Goal: Task Accomplishment & Management: Manage account settings

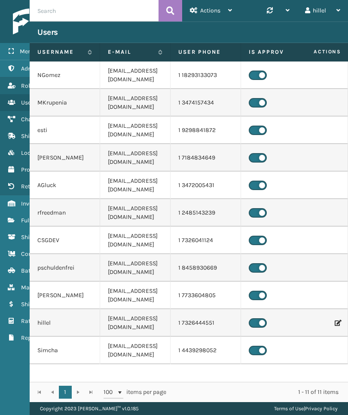
click at [13, 222] on icon at bounding box center [11, 220] width 7 height 6
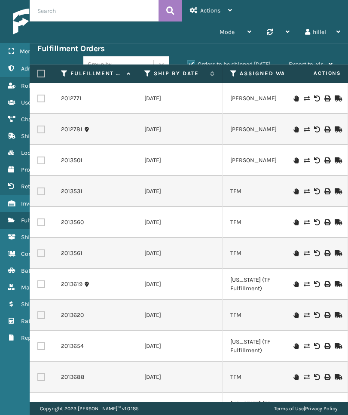
scroll to position [0, 188]
click at [260, 63] on label "Orders to be shipped [DATE]" at bounding box center [228, 64] width 83 height 7
click at [188, 63] on input "Orders to be shipped [DATE]" at bounding box center [187, 62] width 0 height 6
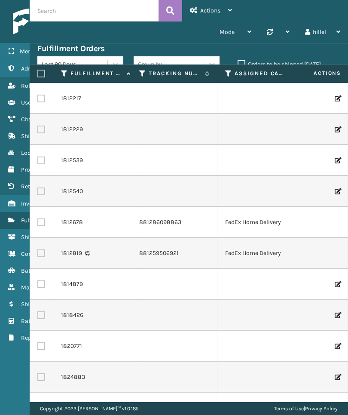
scroll to position [0, 0]
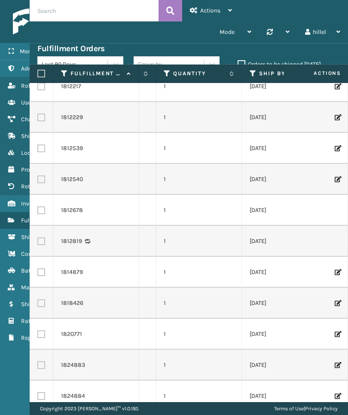
click at [255, 75] on icon at bounding box center [253, 74] width 7 height 8
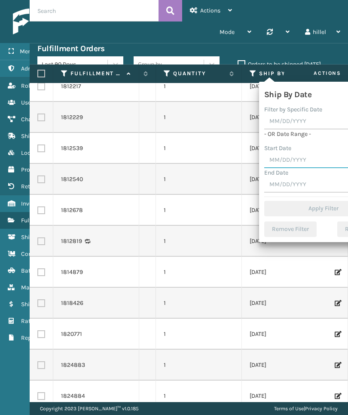
click at [312, 159] on input "text" at bounding box center [323, 160] width 119 height 15
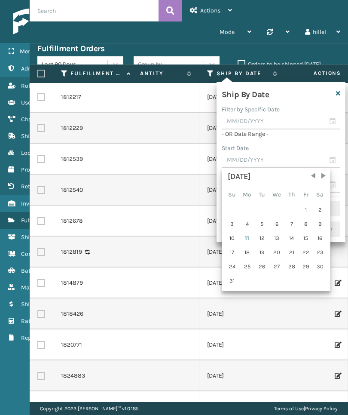
click at [294, 223] on div "7" at bounding box center [291, 223] width 13 height 13
type input "[DATE]"
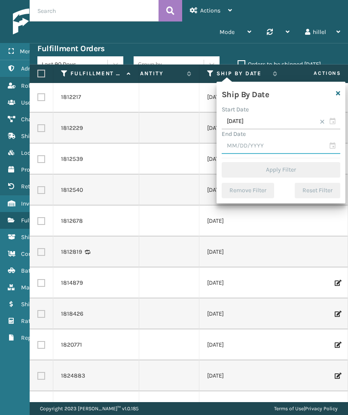
click at [300, 146] on input "text" at bounding box center [281, 145] width 119 height 15
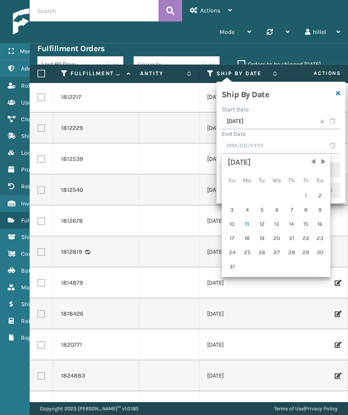
click at [250, 221] on div "11" at bounding box center [247, 223] width 14 height 13
type input "[DATE]"
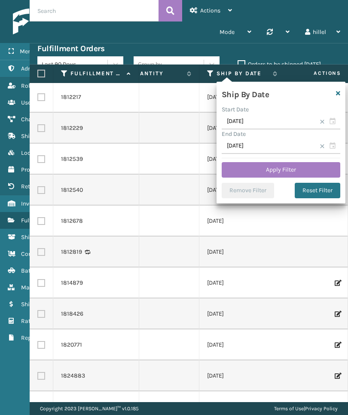
click at [298, 167] on button "Apply Filter" at bounding box center [281, 169] width 119 height 15
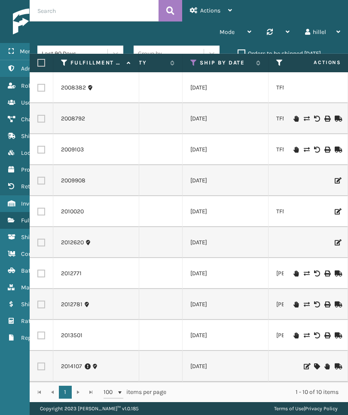
click at [298, 181] on td at bounding box center [316, 180] width 64 height 31
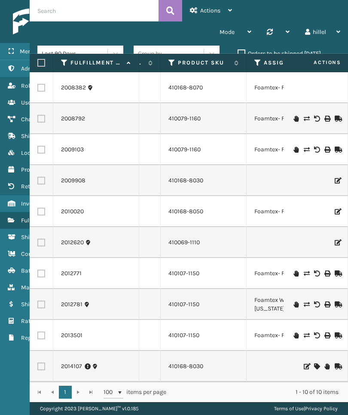
click at [170, 64] on icon at bounding box center [171, 63] width 7 height 8
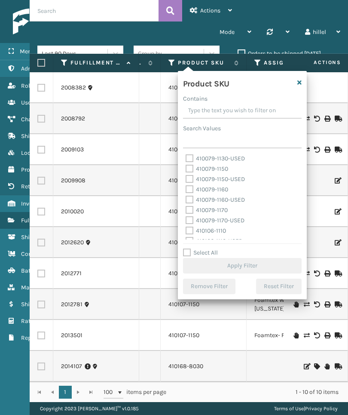
click at [221, 172] on label "410079-1150" at bounding box center [207, 168] width 43 height 7
click at [186, 169] on input "410079-1150" at bounding box center [186, 167] width 0 height 6
checkbox input "true"
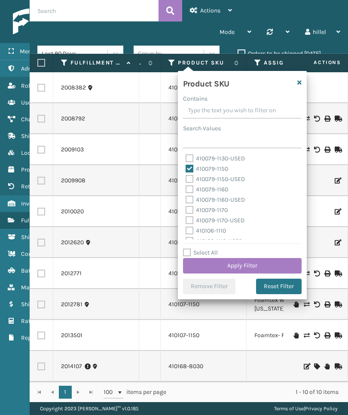
click at [281, 262] on button "Apply Filter" at bounding box center [242, 265] width 119 height 15
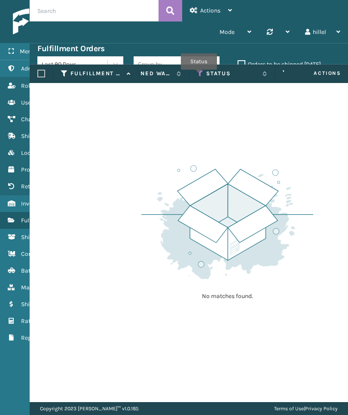
click at [199, 76] on icon at bounding box center [200, 74] width 7 height 8
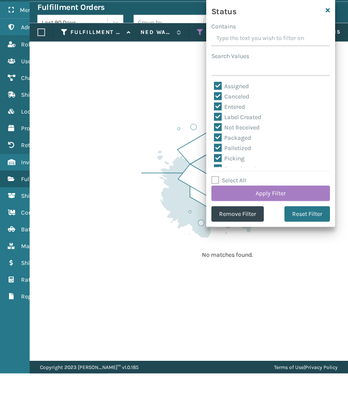
click at [252, 248] on button "Remove Filter" at bounding box center [237, 255] width 52 height 15
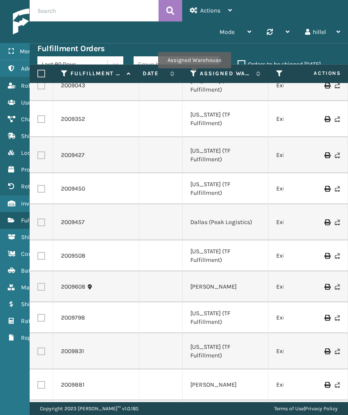
click at [194, 74] on icon at bounding box center [193, 74] width 7 height 8
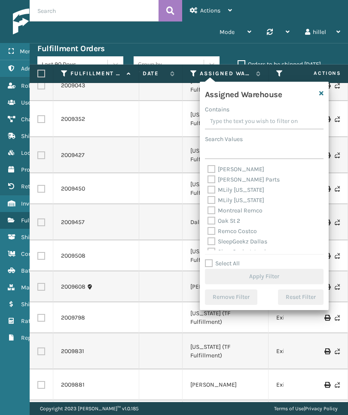
click at [240, 171] on label "[PERSON_NAME]" at bounding box center [236, 168] width 57 height 7
click at [208, 170] on input "[PERSON_NAME]" at bounding box center [208, 167] width 0 height 6
checkbox input "true"
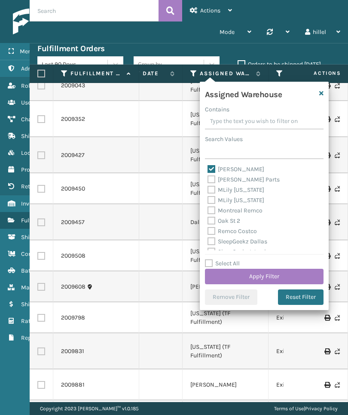
click at [302, 276] on button "Apply Filter" at bounding box center [264, 276] width 119 height 15
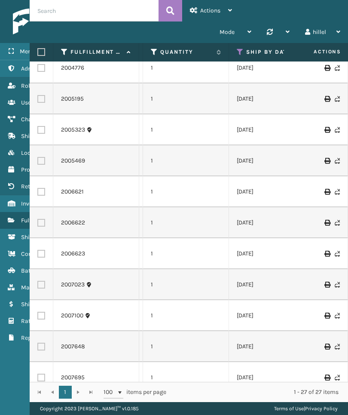
click at [242, 49] on icon at bounding box center [240, 52] width 7 height 8
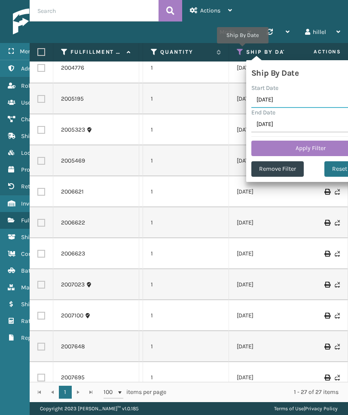
click at [306, 101] on input "[DATE]" at bounding box center [310, 99] width 119 height 15
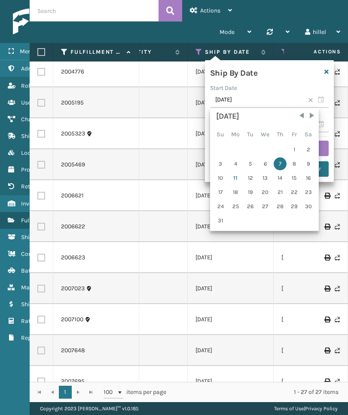
click at [297, 160] on div "8" at bounding box center [294, 163] width 13 height 13
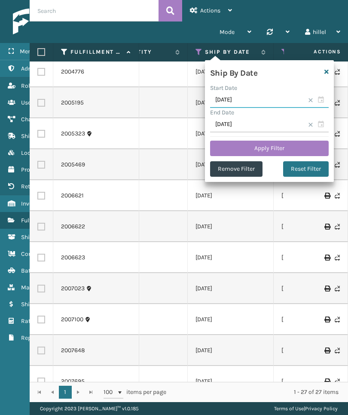
click at [284, 98] on input "[DATE]" at bounding box center [269, 99] width 119 height 15
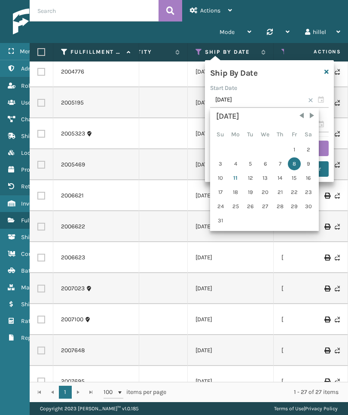
click at [307, 160] on div "9" at bounding box center [308, 163] width 13 height 13
type input "[DATE]"
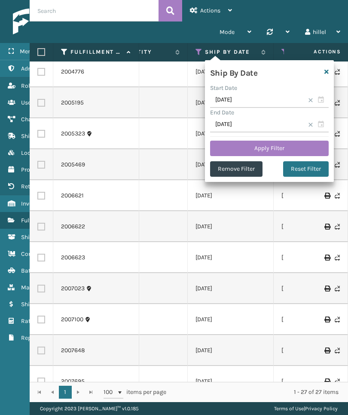
click at [308, 146] on button "Apply Filter" at bounding box center [269, 148] width 119 height 15
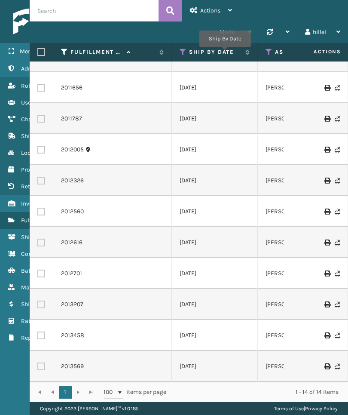
click at [225, 53] on label "Ship By Date" at bounding box center [215, 52] width 52 height 8
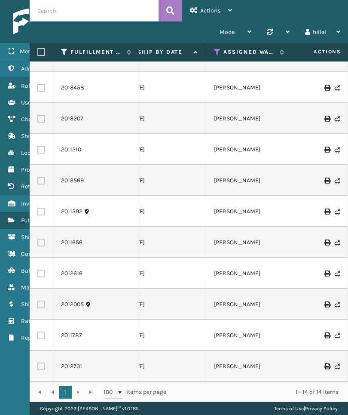
click at [7, 207] on link "Inventory" at bounding box center [53, 203] width 107 height 17
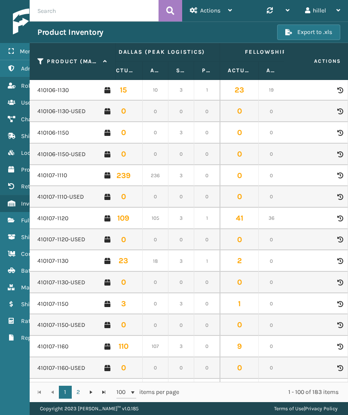
click at [51, 300] on link "410107-1150" at bounding box center [52, 304] width 31 height 9
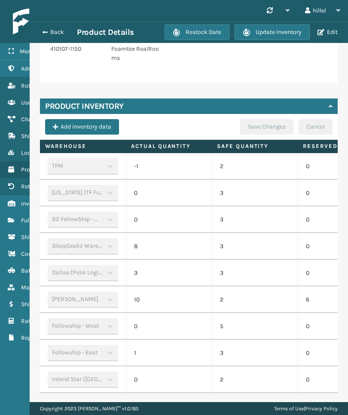
click at [299, 264] on td "0" at bounding box center [341, 273] width 86 height 27
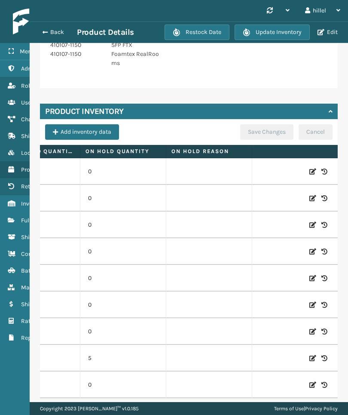
click at [311, 306] on icon at bounding box center [312, 304] width 7 height 9
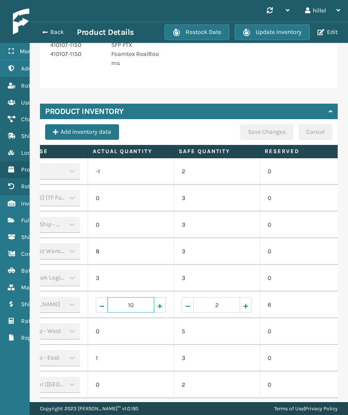
click at [145, 305] on input "10" at bounding box center [130, 304] width 47 height 15
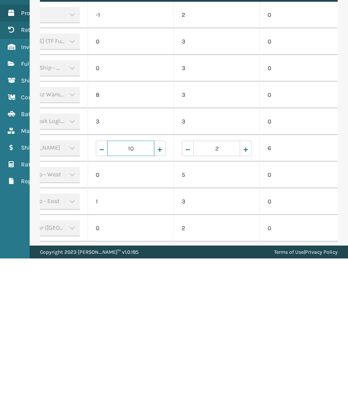
type input "1"
type input "10"
click at [226, 297] on input "2" at bounding box center [216, 304] width 47 height 15
type input "7"
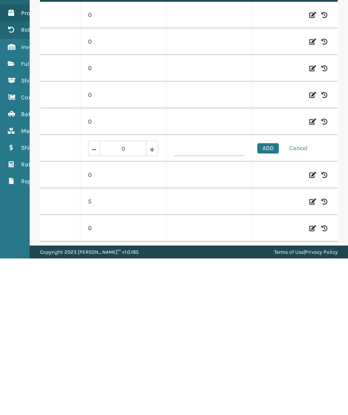
click at [271, 300] on button "ADD" at bounding box center [267, 305] width 21 height 10
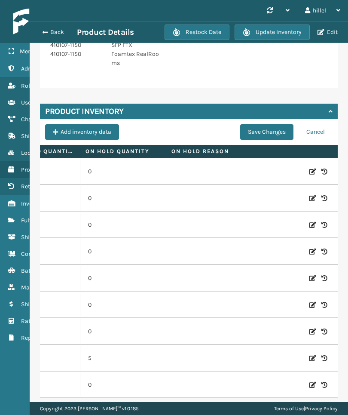
click at [269, 130] on button "Save Changes" at bounding box center [266, 131] width 53 height 15
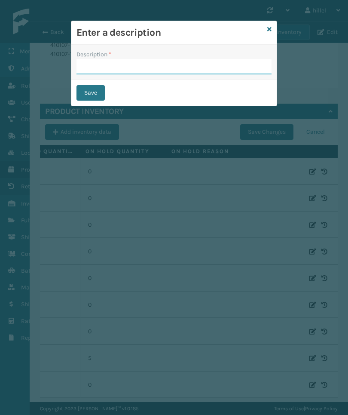
click at [240, 61] on input "Description *" at bounding box center [174, 66] width 195 height 15
type input "Update"
click at [101, 95] on button "Save" at bounding box center [91, 92] width 28 height 15
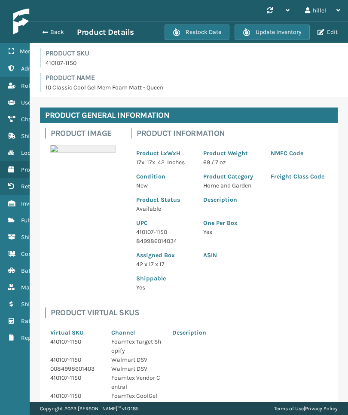
click at [48, 34] on button "Back" at bounding box center [57, 32] width 40 height 8
